Goal: Find specific page/section: Find specific page/section

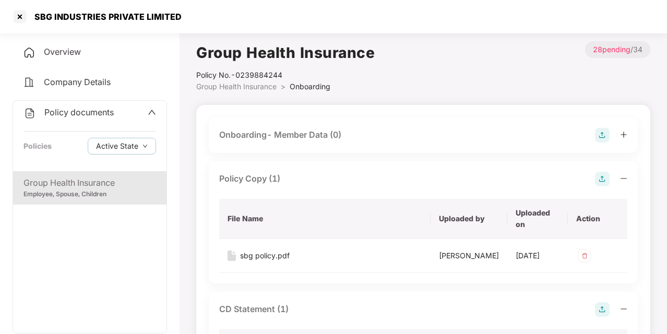
scroll to position [763, 0]
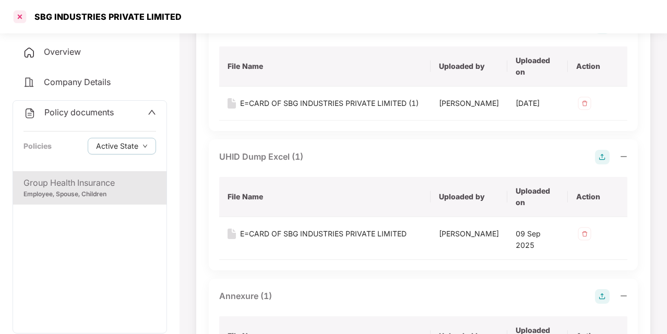
click at [19, 15] on div at bounding box center [19, 16] width 17 height 17
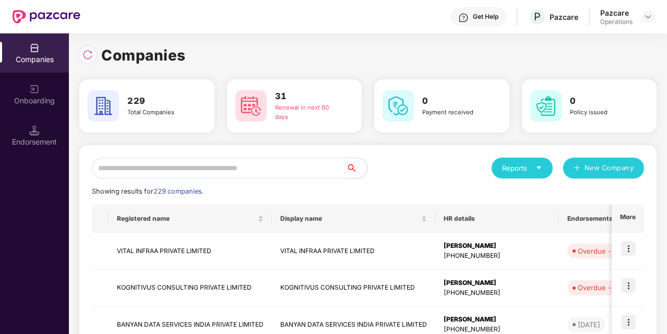
click at [179, 160] on input "text" at bounding box center [219, 168] width 254 height 21
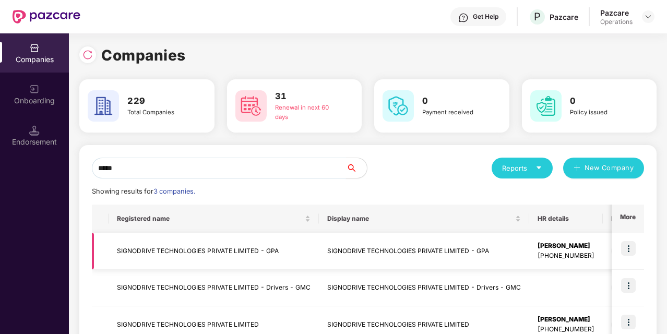
scroll to position [67, 0]
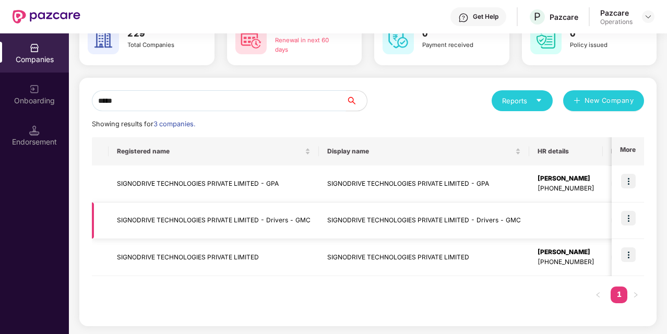
type input "*****"
click at [246, 229] on td "SIGNODRIVE TECHNOLOGIES PRIVATE LIMITED - Drivers - GMC" at bounding box center [214, 221] width 210 height 37
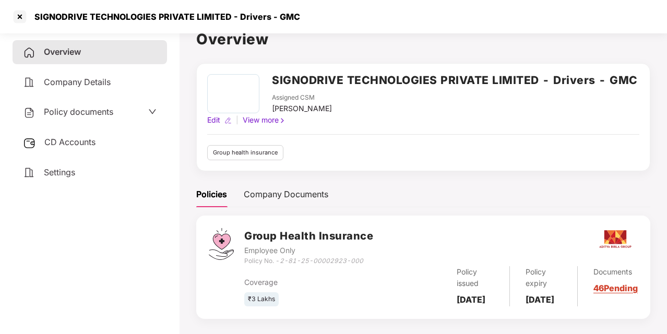
scroll to position [35, 0]
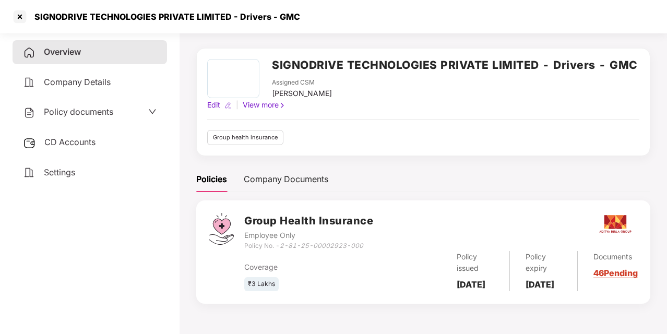
click at [140, 114] on div "Policy documents" at bounding box center [90, 112] width 134 height 14
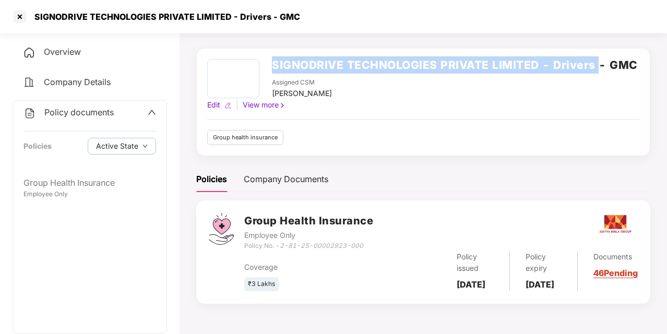
drag, startPoint x: 272, startPoint y: 55, endPoint x: 597, endPoint y: 56, distance: 324.7
click at [597, 56] on h2 "SIGNODRIVE TECHNOLOGIES PRIVATE LIMITED - Drivers - GMC" at bounding box center [455, 64] width 366 height 17
copy h2 "SIGNODRIVE TECHNOLOGIES PRIVATE LIMITED - Drivers"
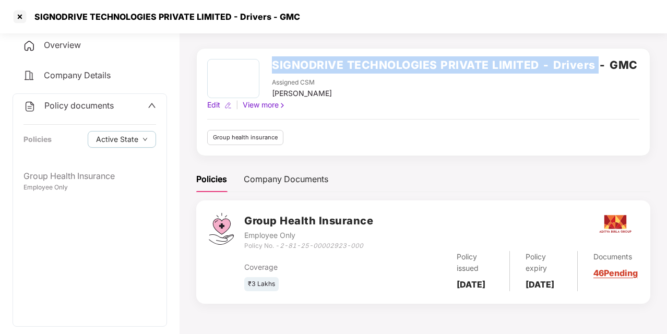
scroll to position [4, 0]
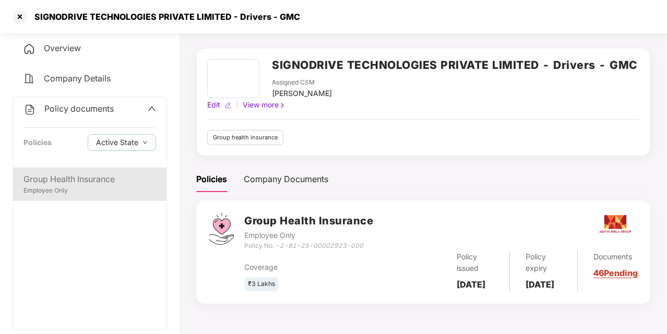
click at [89, 182] on div "Group Health Insurance" at bounding box center [89, 179] width 133 height 13
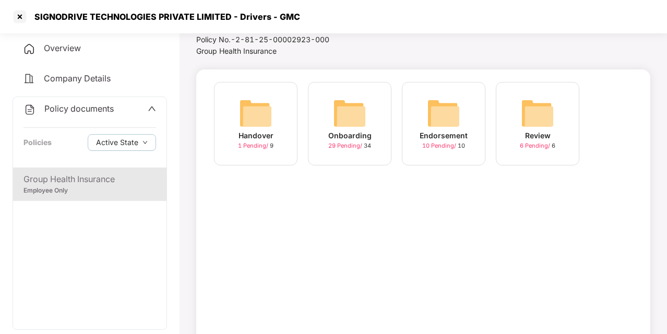
click at [347, 141] on div "29 Pending / 34" at bounding box center [349, 145] width 43 height 9
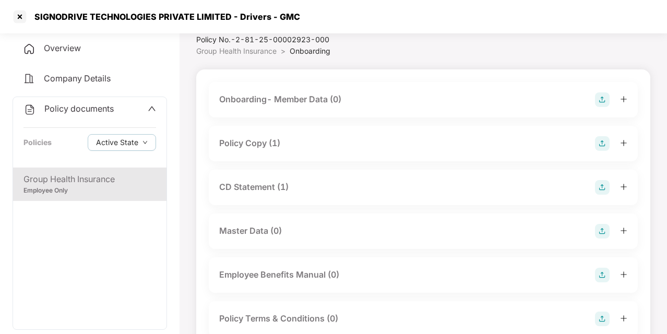
click at [258, 142] on div "Policy Copy (1)" at bounding box center [249, 143] width 61 height 13
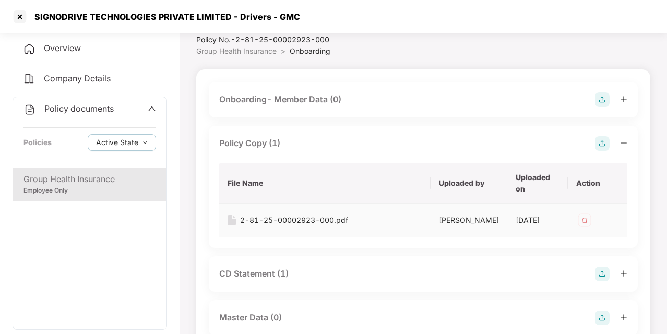
click at [269, 220] on div "2-81-25-00002923-000.pdf" at bounding box center [294, 220] width 108 height 11
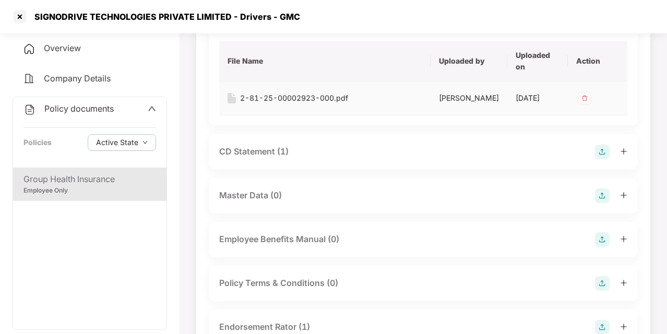
scroll to position [159, 0]
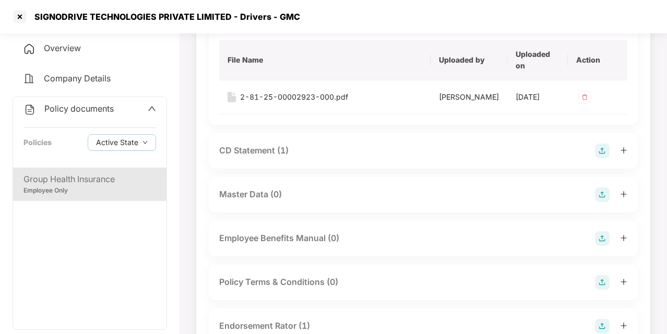
click at [260, 157] on div "CD Statement (1)" at bounding box center [253, 150] width 69 height 13
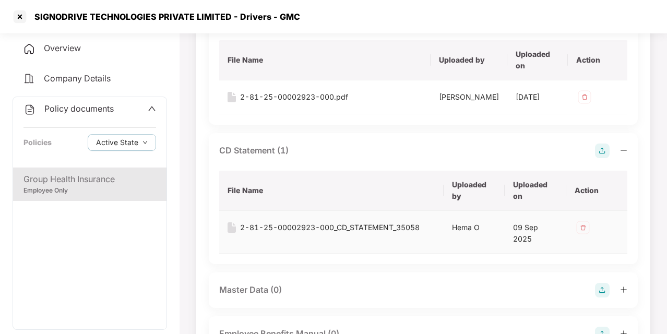
click at [289, 233] on div "2-81-25-00002923-000_CD_STATEMENT_35058" at bounding box center [330, 227] width 180 height 11
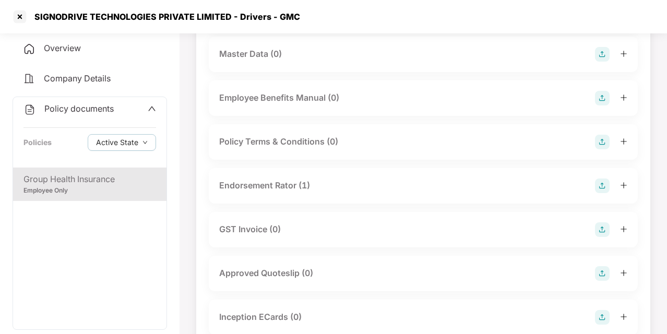
scroll to position [395, 0]
click at [278, 201] on div "Endorsement Rator (1)" at bounding box center [423, 185] width 429 height 35
click at [274, 192] on div "Endorsement Rator (1)" at bounding box center [264, 185] width 91 height 13
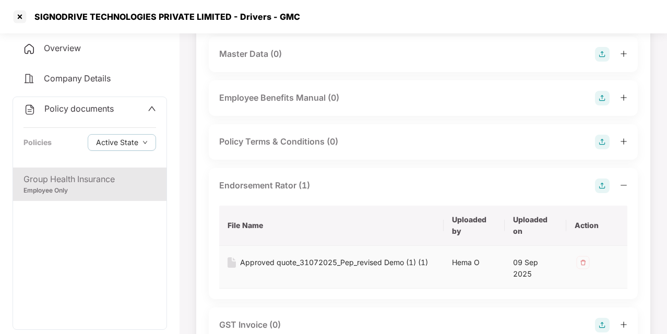
click at [284, 268] on div "Approved quote_31072025_Pep_revised Demo (1) (1)" at bounding box center [334, 262] width 188 height 11
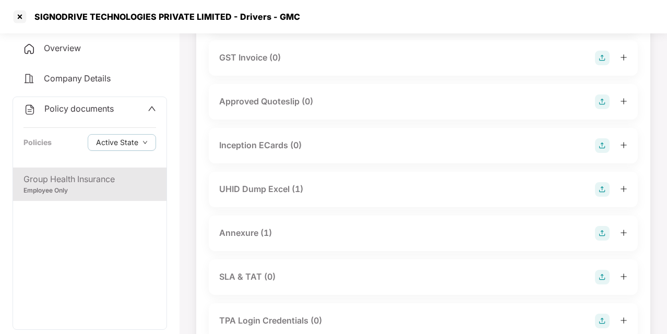
scroll to position [663, 0]
click at [288, 194] on div "UHID Dump Excel (1)" at bounding box center [261, 188] width 84 height 13
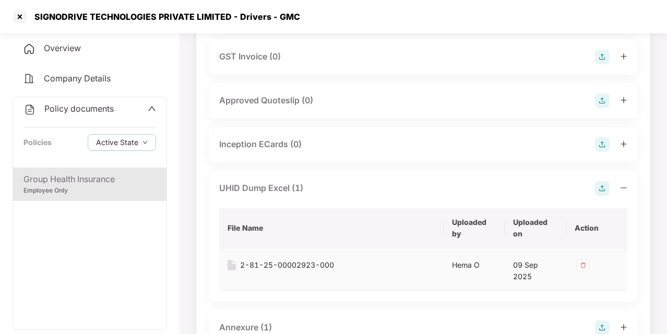
click at [279, 271] on div "2-81-25-00002923-000" at bounding box center [287, 264] width 94 height 11
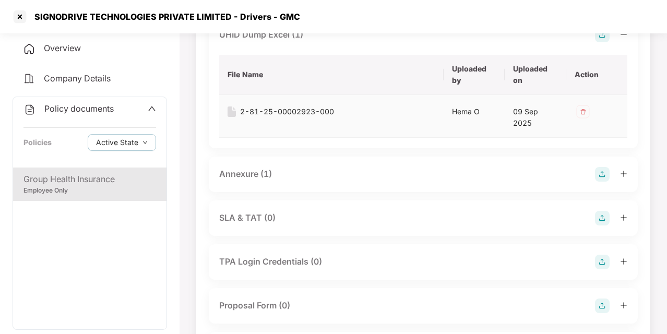
scroll to position [816, 0]
click at [260, 181] on div "Annexure (1)" at bounding box center [245, 174] width 53 height 13
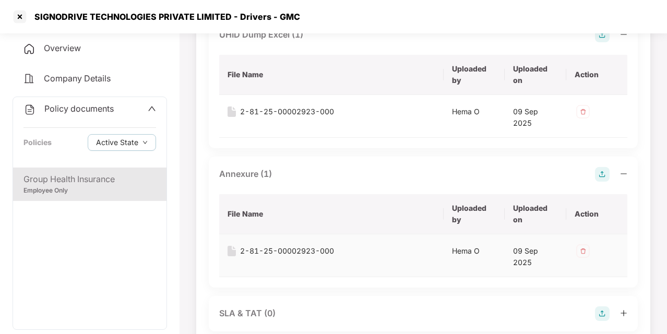
click at [284, 257] on div "2-81-25-00002923-000" at bounding box center [287, 250] width 94 height 11
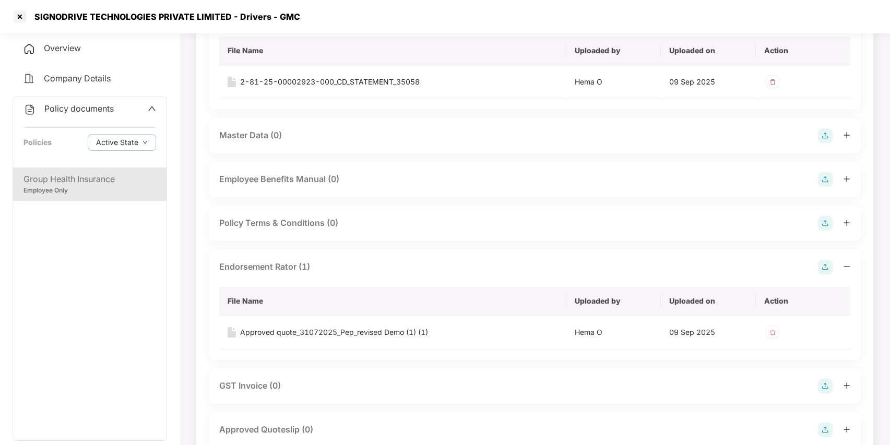
scroll to position [283, 0]
click at [343, 331] on div "Approved quote_31072025_Pep_revised Demo (1) (1)" at bounding box center [334, 330] width 188 height 11
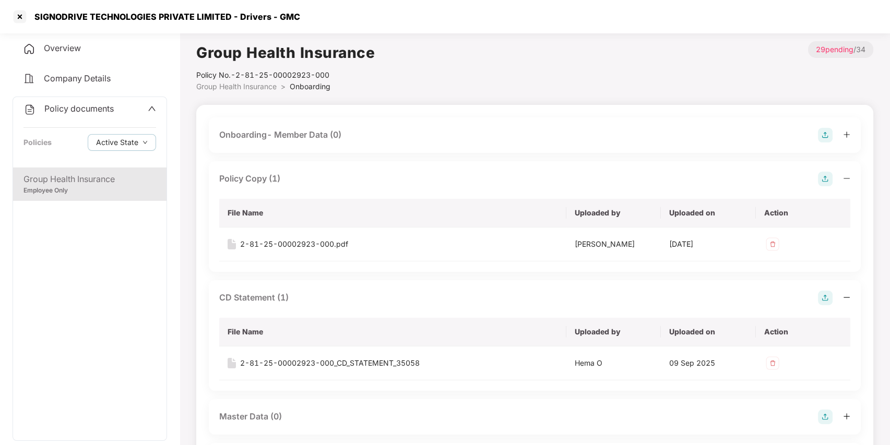
click at [91, 51] on div "Overview" at bounding box center [90, 49] width 155 height 24
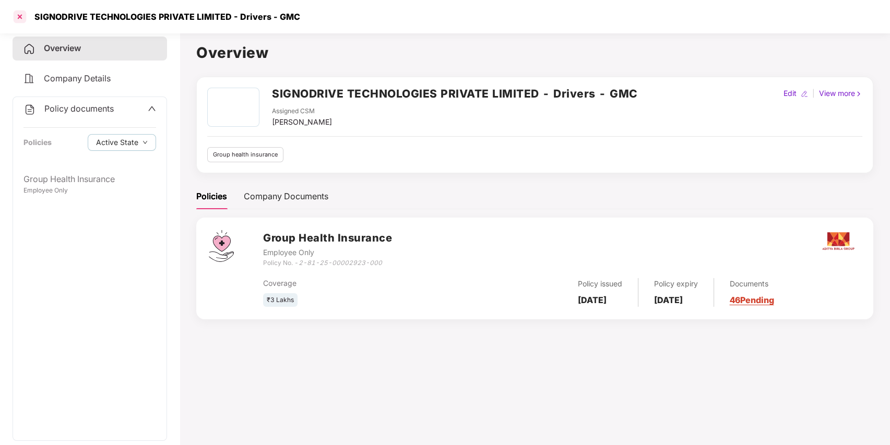
click at [24, 14] on div at bounding box center [19, 16] width 17 height 17
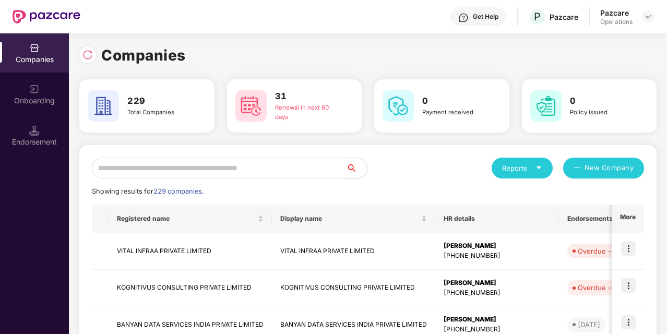
click at [516, 58] on div "Companies" at bounding box center [367, 55] width 577 height 23
click at [644, 19] on img at bounding box center [648, 17] width 8 height 8
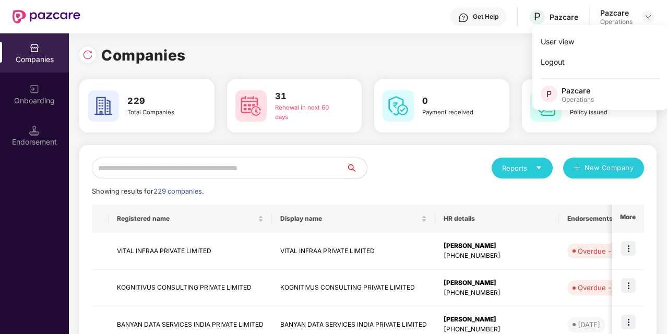
click at [503, 66] on div "Companies" at bounding box center [367, 55] width 577 height 23
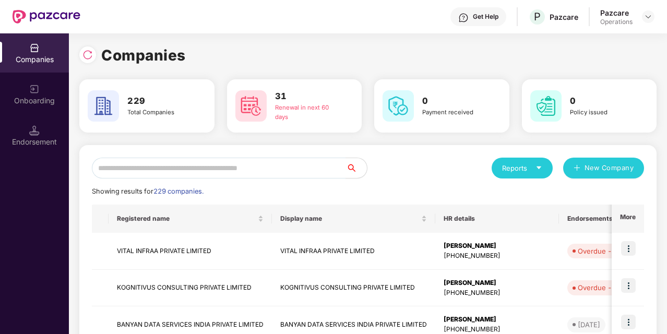
click at [33, 103] on div "Onboarding" at bounding box center [34, 101] width 69 height 10
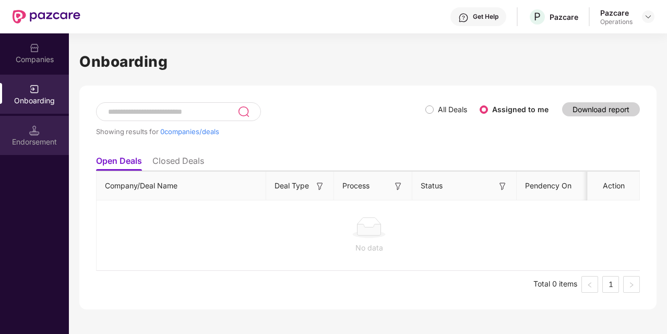
click at [40, 143] on div "Endorsement" at bounding box center [34, 142] width 69 height 10
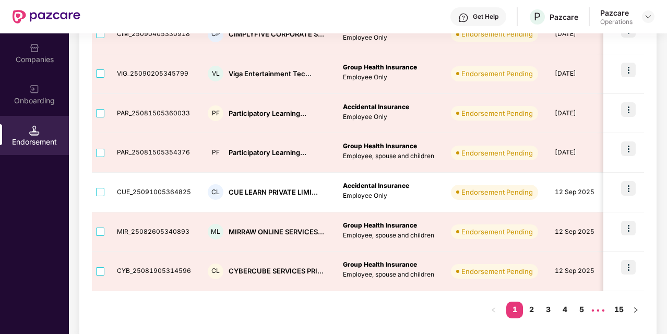
scroll to position [327, 0]
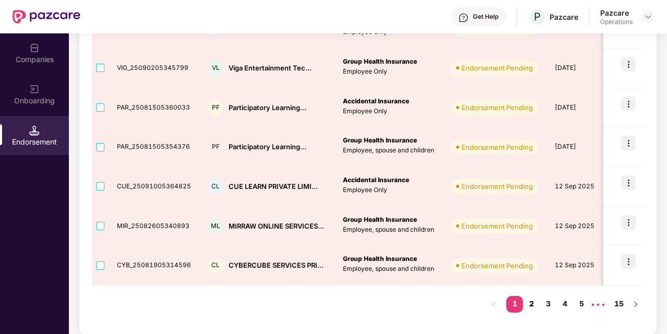
click at [530, 304] on link "2" at bounding box center [531, 304] width 17 height 16
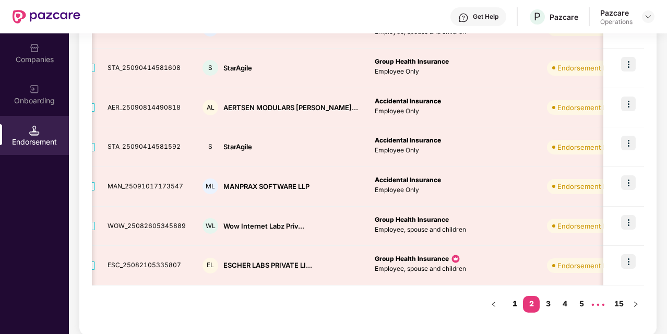
click at [512, 304] on link "1" at bounding box center [514, 304] width 17 height 16
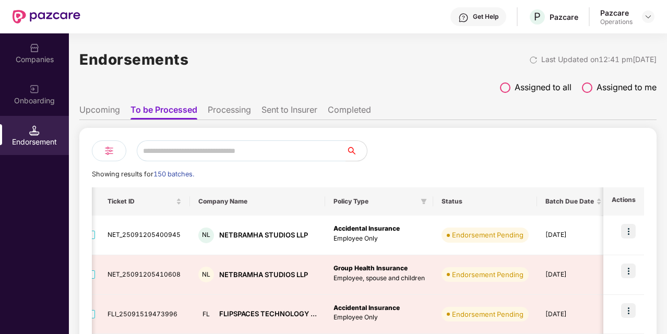
scroll to position [0, 0]
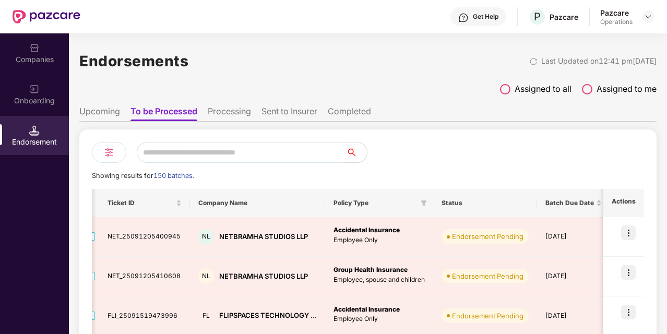
click at [94, 116] on li "Upcoming" at bounding box center [99, 113] width 41 height 15
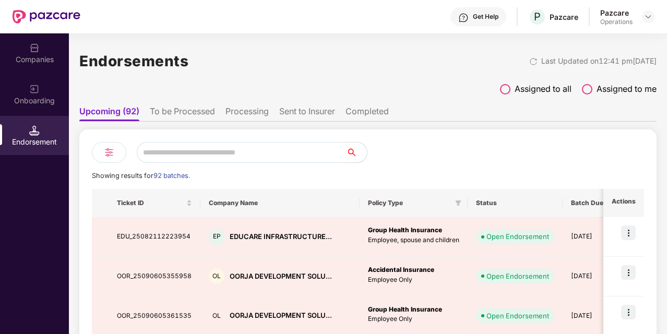
click at [248, 116] on li "Processing" at bounding box center [246, 113] width 43 height 15
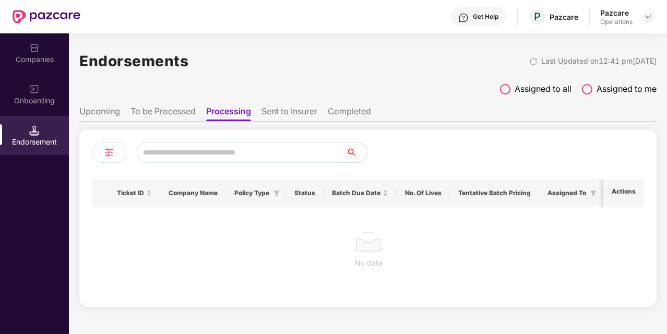
click at [183, 116] on li "To be Processed" at bounding box center [162, 113] width 65 height 15
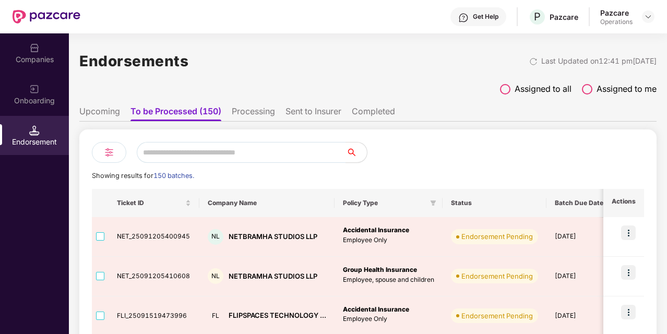
scroll to position [0, 1]
click at [111, 108] on li "Upcoming" at bounding box center [99, 113] width 41 height 15
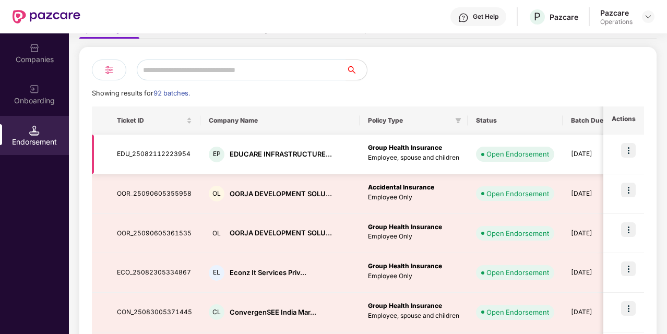
scroll to position [0, 0]
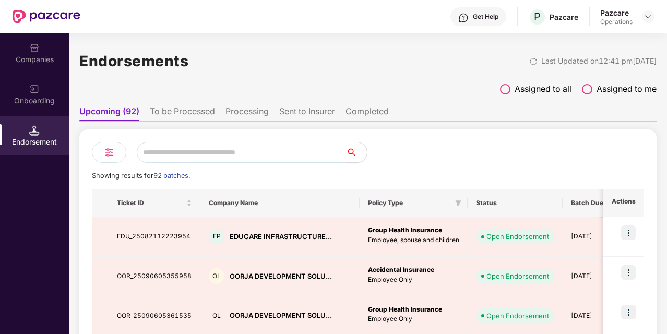
click at [199, 104] on ul "Upcoming (92) To be Processed Processing Sent to Insurer Completed" at bounding box center [367, 111] width 577 height 21
click at [193, 110] on li "To be Processed" at bounding box center [182, 113] width 65 height 15
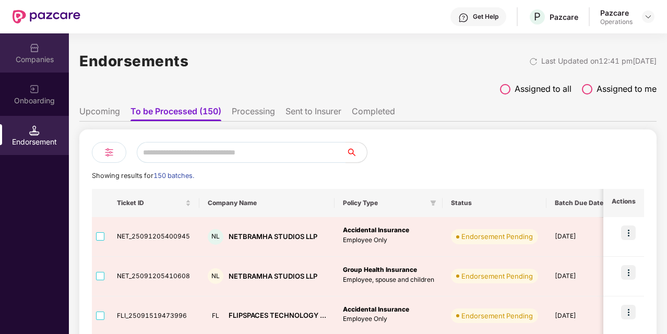
click at [42, 50] on div "Companies" at bounding box center [34, 52] width 69 height 39
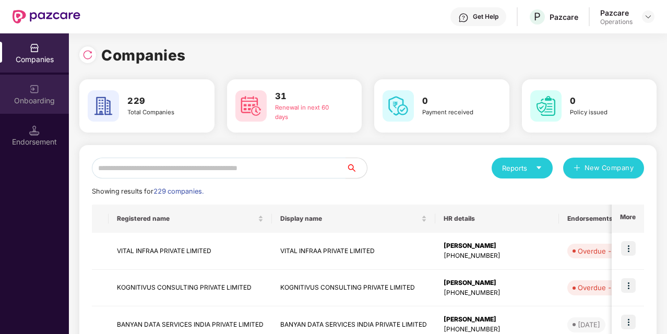
click at [32, 96] on div "Onboarding" at bounding box center [34, 101] width 69 height 10
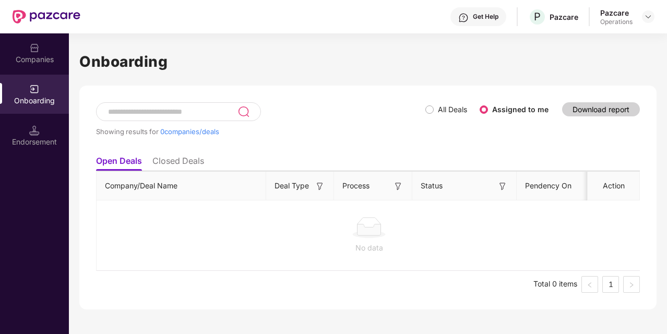
click at [49, 140] on div "Endorsement" at bounding box center [34, 142] width 69 height 10
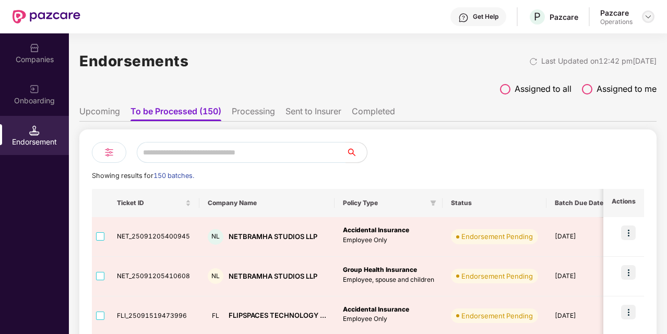
click at [649, 17] on img at bounding box center [648, 17] width 8 height 8
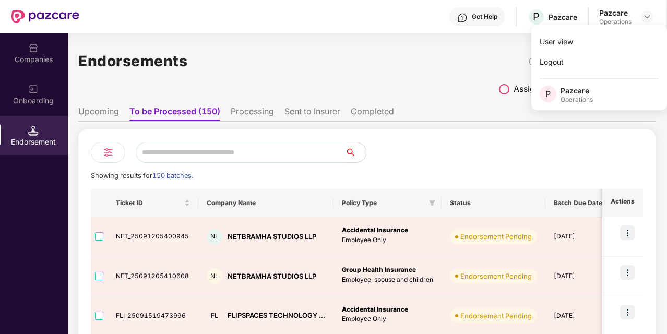
click at [587, 97] on div "Operations" at bounding box center [577, 100] width 32 height 8
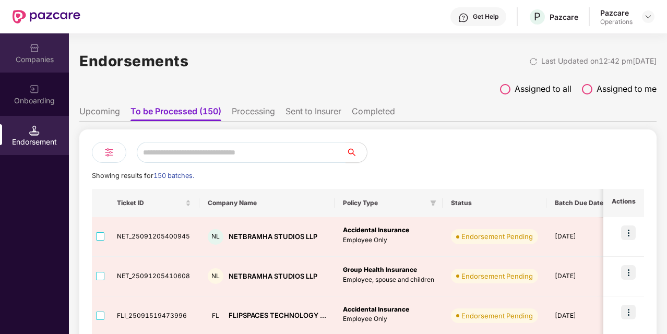
click at [28, 62] on div "Companies" at bounding box center [34, 59] width 69 height 10
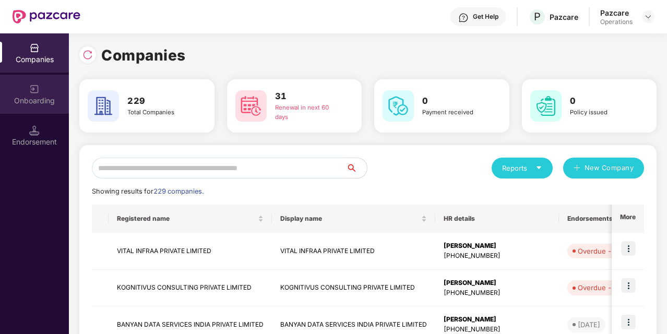
click at [45, 101] on div "Onboarding" at bounding box center [34, 101] width 69 height 10
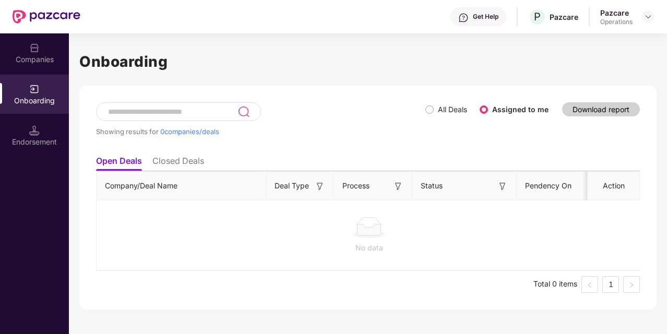
click at [188, 165] on li "Closed Deals" at bounding box center [178, 163] width 52 height 15
click at [125, 163] on li "Open Deals" at bounding box center [118, 163] width 45 height 15
click at [38, 140] on div "Endorsement" at bounding box center [34, 142] width 69 height 10
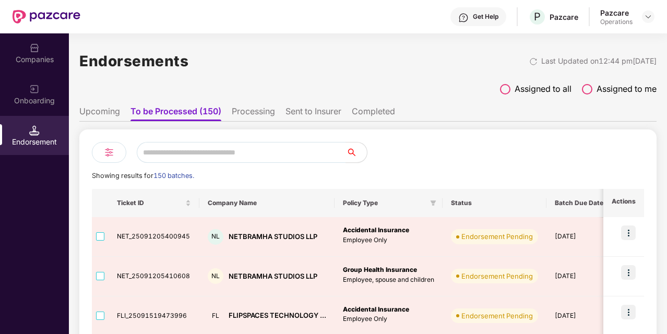
click at [327, 110] on li "Sent to Insurer" at bounding box center [314, 113] width 56 height 15
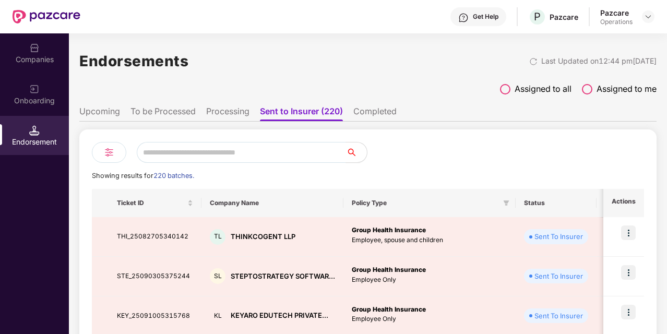
click at [233, 110] on li "Processing" at bounding box center [227, 113] width 43 height 15
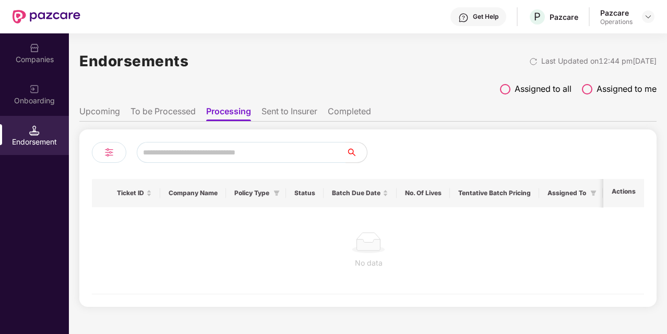
click at [172, 109] on li "To be Processed" at bounding box center [162, 113] width 65 height 15
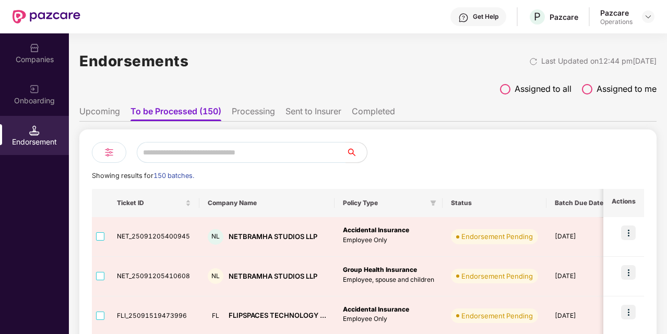
click at [106, 115] on li "Upcoming" at bounding box center [99, 113] width 41 height 15
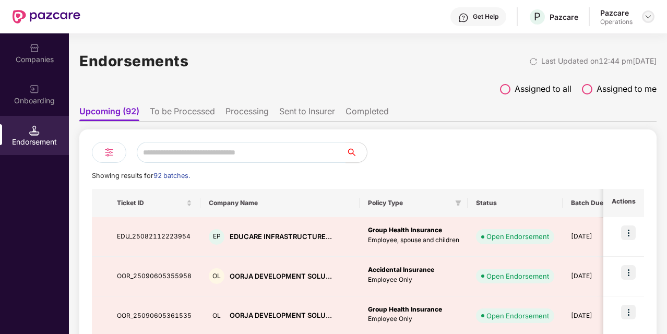
click at [646, 15] on img at bounding box center [648, 17] width 8 height 8
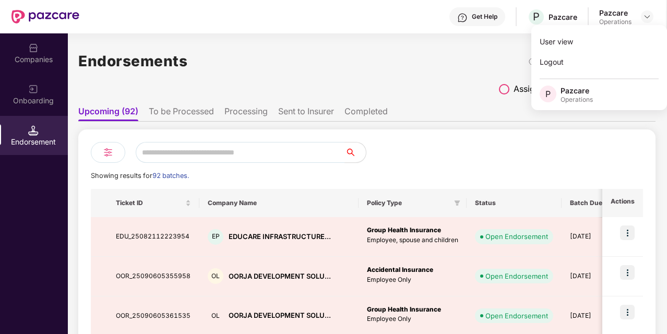
click at [375, 46] on div "Endorsements Last Updated on 12:44 pm[DATE]" at bounding box center [366, 61] width 577 height 32
